Goal: Download file/media

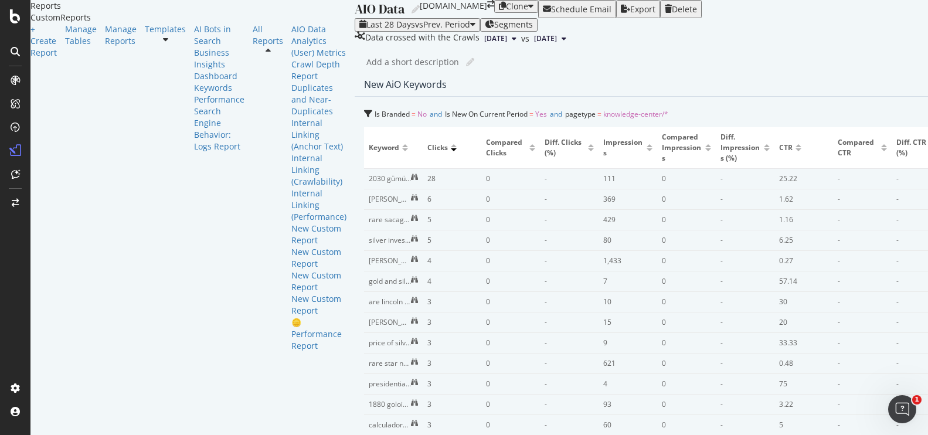
click at [571, 71] on div "Add a short description Add a short description" at bounding box center [750, 62] width 769 height 18
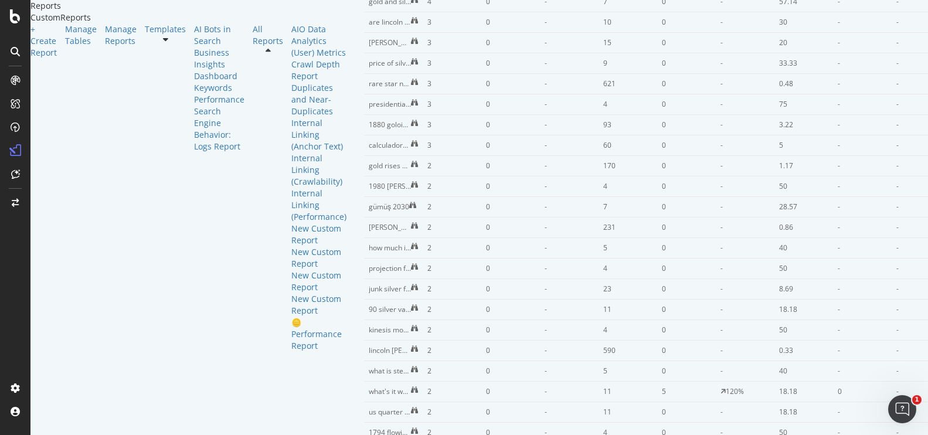
scroll to position [366, 0]
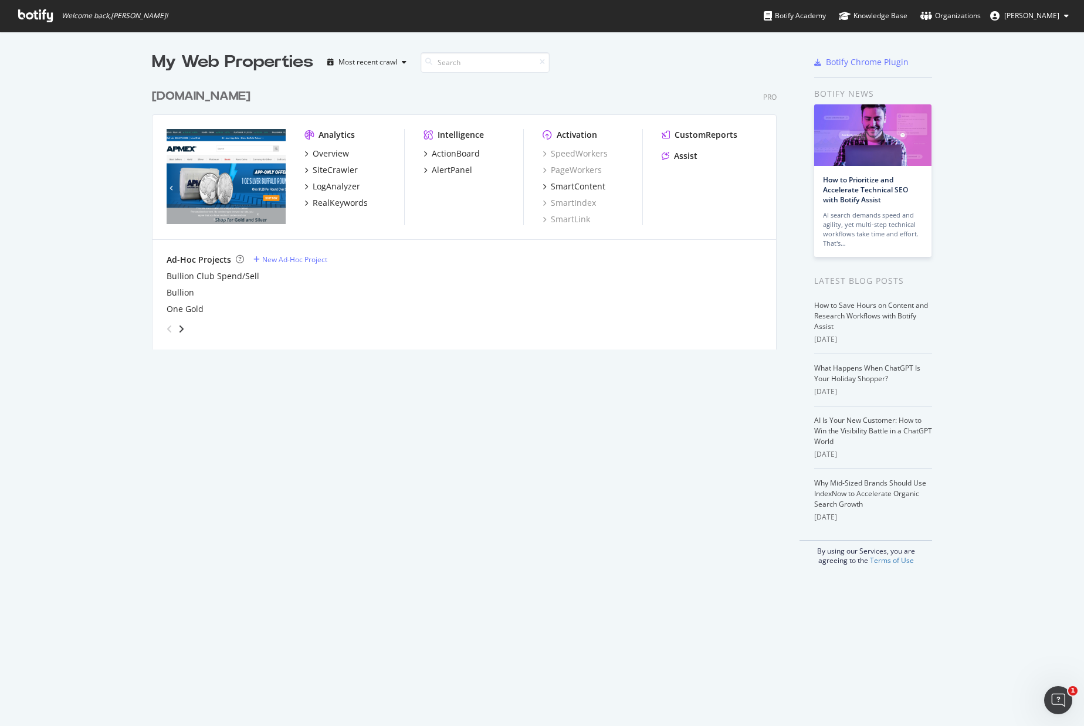
click at [607, 414] on div "My Web Properties Most recent crawl APMEX.com Pro Analytics Overview SiteCrawle…" at bounding box center [476, 307] width 648 height 515
click at [315, 169] on div "SiteCrawler" at bounding box center [335, 170] width 45 height 12
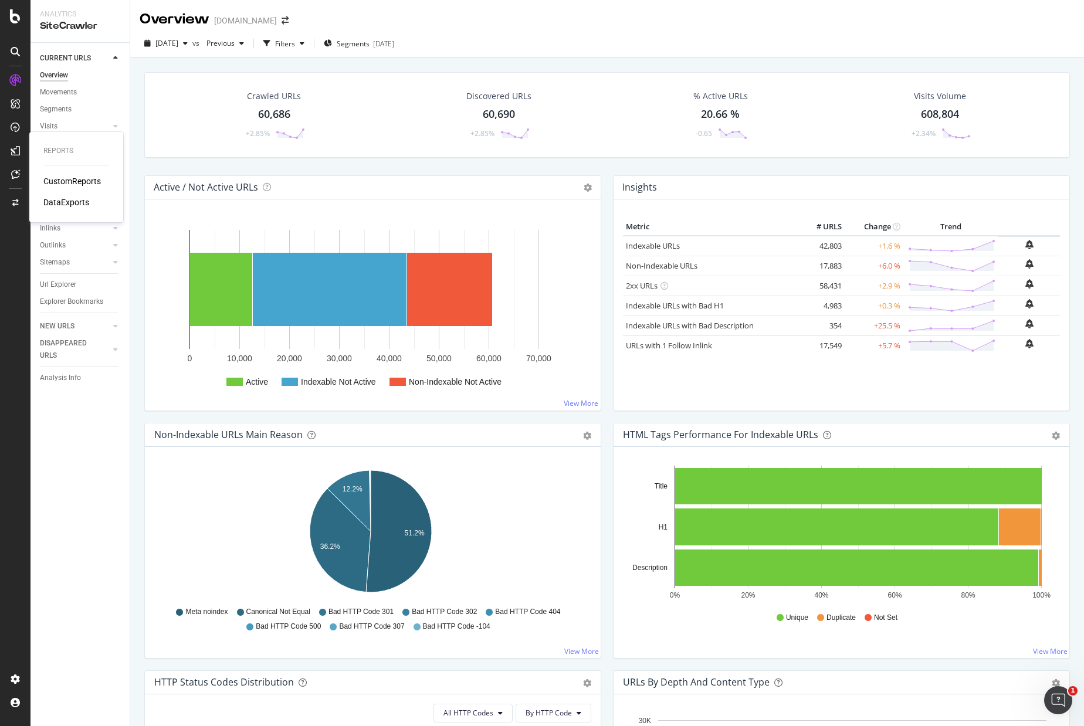
click at [79, 203] on div "DataExports" at bounding box center [66, 202] width 46 height 12
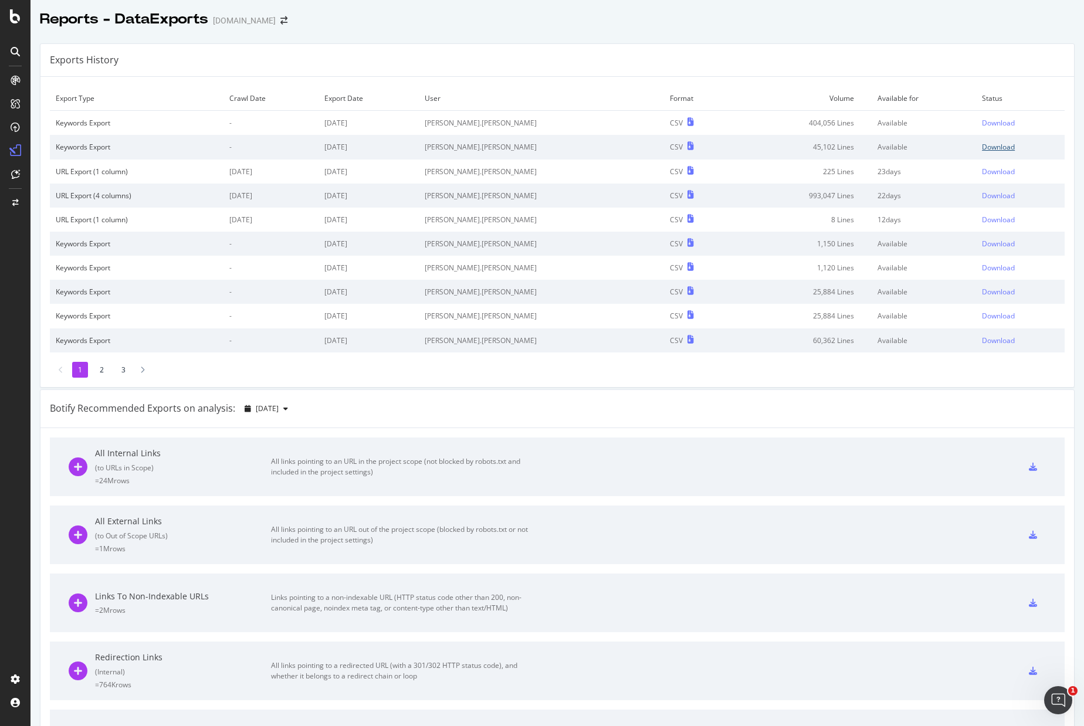
click at [982, 145] on div "Download" at bounding box center [998, 147] width 33 height 10
click at [982, 120] on div "Download" at bounding box center [998, 123] width 33 height 10
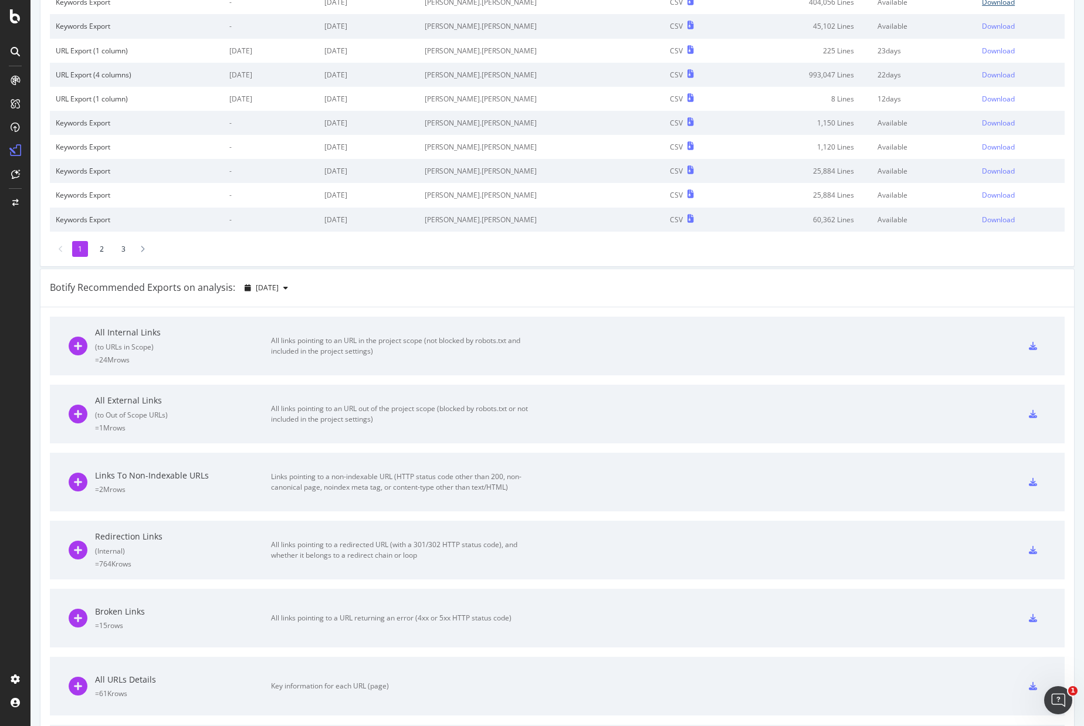
scroll to position [147, 0]
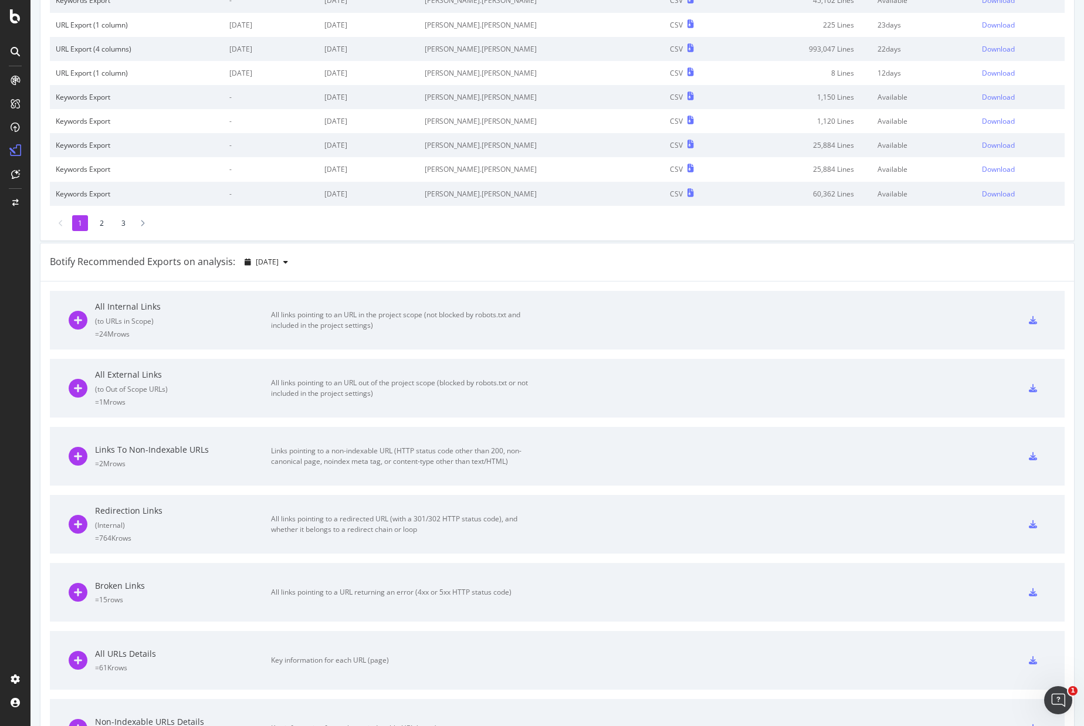
click at [429, 593] on div "All links pointing to a URL returning an error (4xx or 5xx HTTP status code)" at bounding box center [403, 592] width 264 height 11
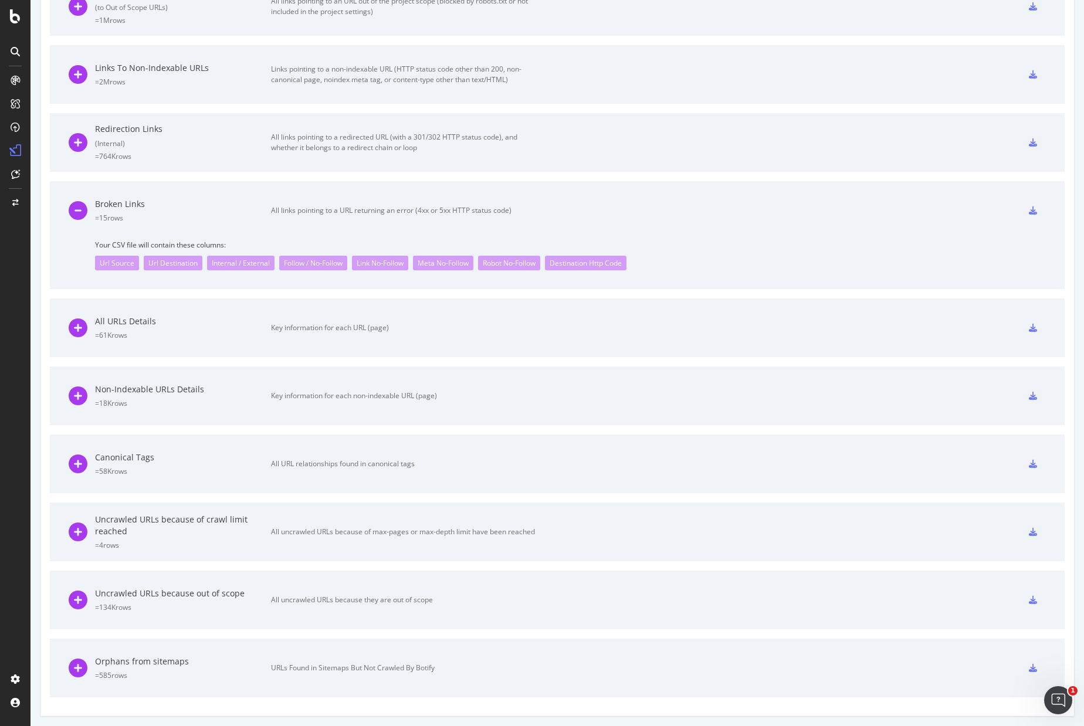
scroll to position [530, 0]
click at [1020, 210] on div at bounding box center [1033, 208] width 26 height 19
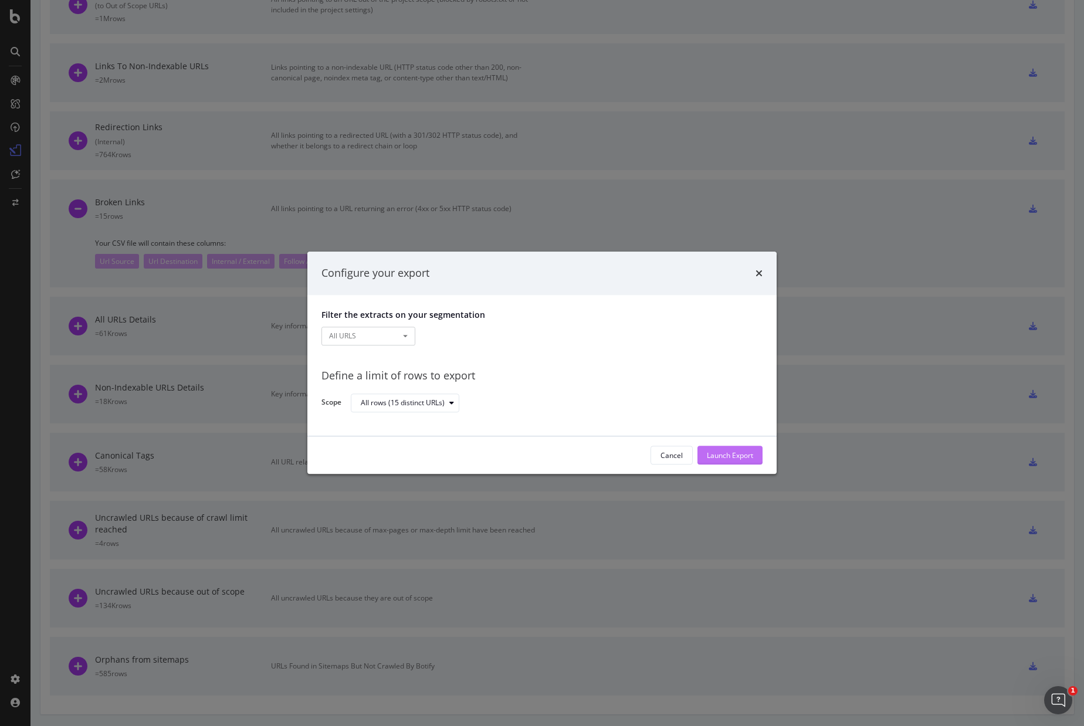
click at [739, 450] on div "Launch Export" at bounding box center [730, 455] width 46 height 10
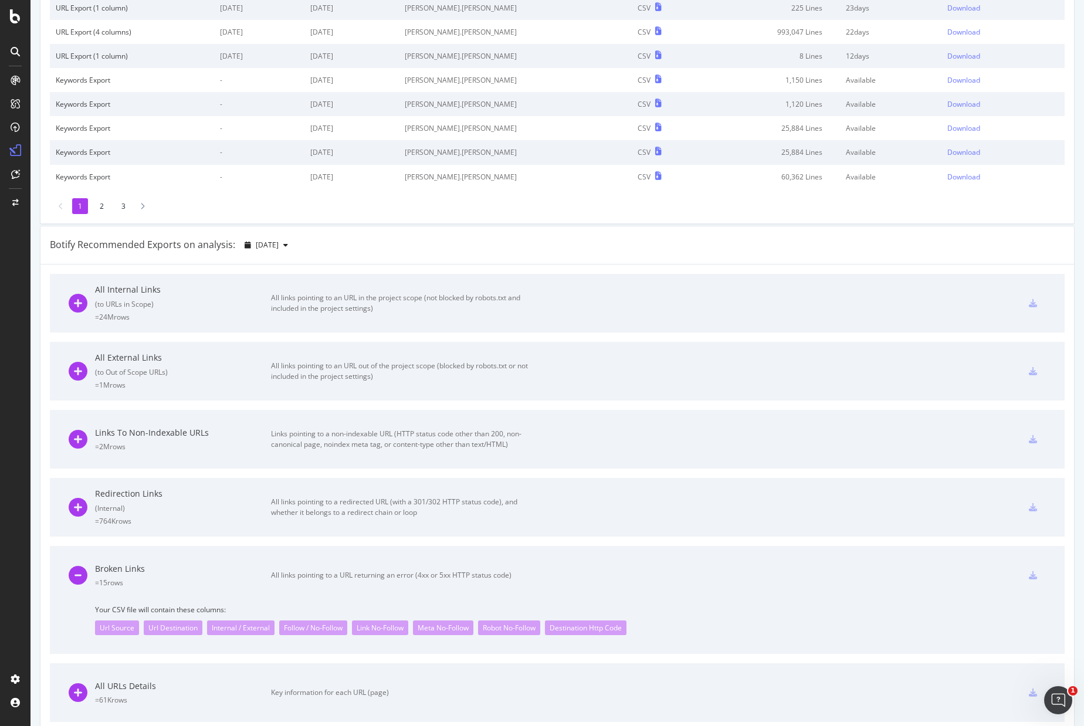
scroll to position [0, 0]
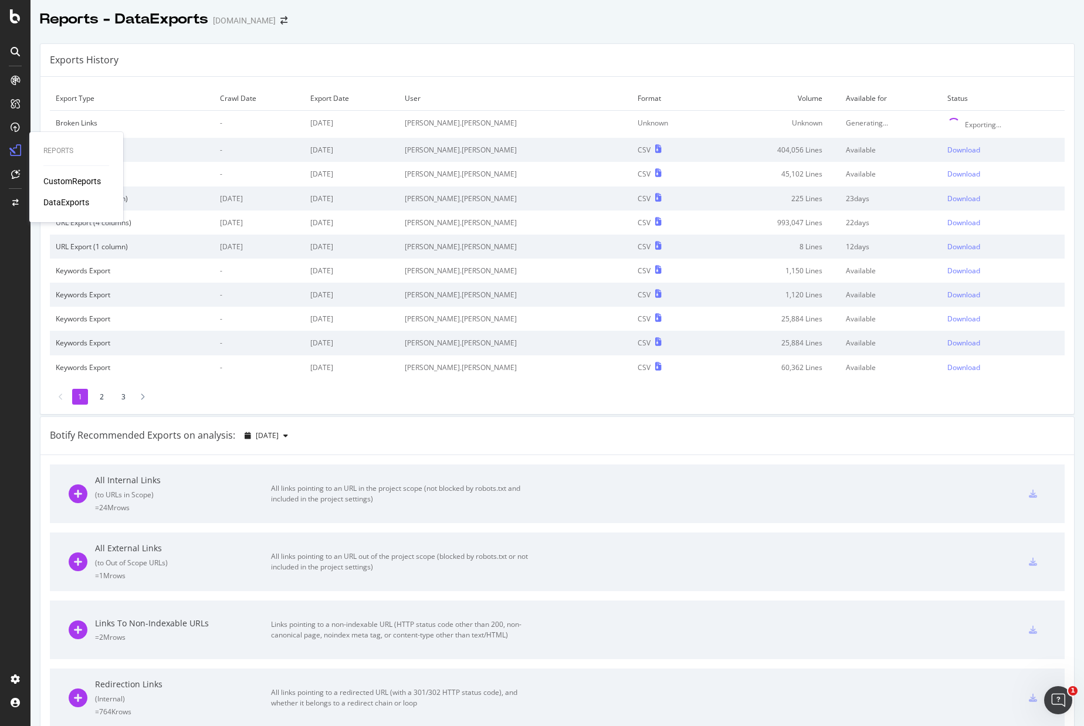
click at [74, 176] on div "CustomReports" at bounding box center [71, 181] width 57 height 12
